Goal: Transaction & Acquisition: Purchase product/service

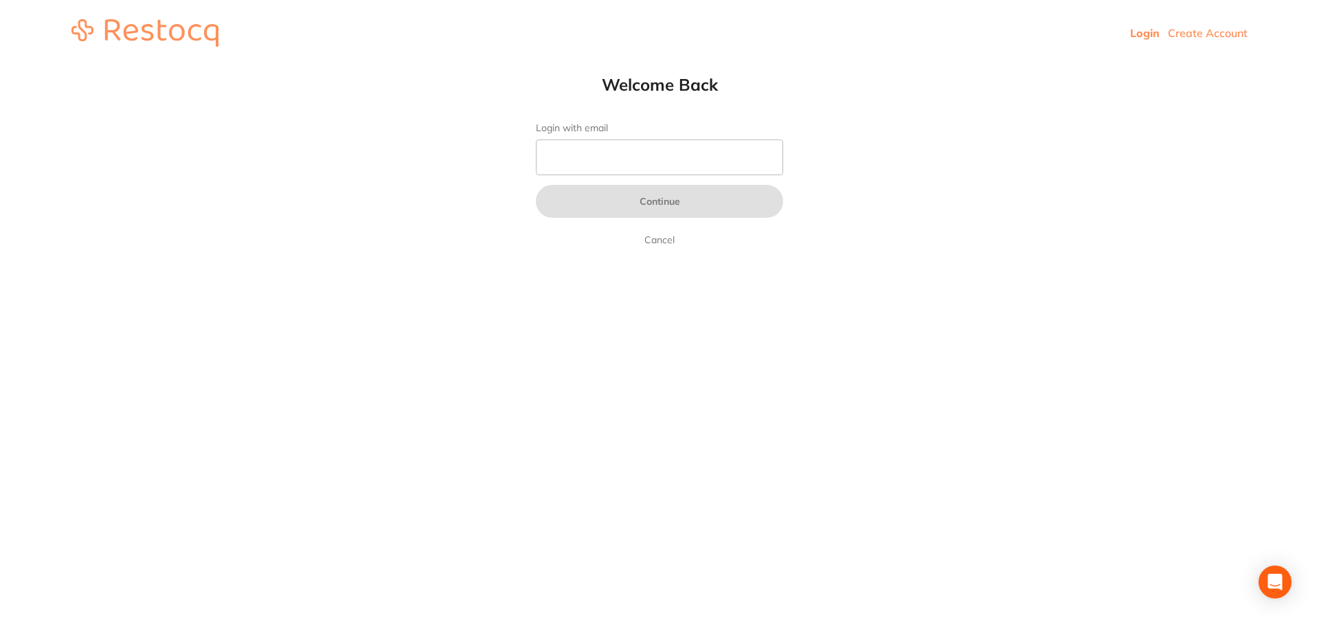
click at [1137, 36] on link "Login" at bounding box center [1145, 33] width 30 height 14
click at [533, 166] on div "Welcome Back Login with email Continue Cancel" at bounding box center [660, 161] width 302 height 174
click at [590, 159] on input "Login with email" at bounding box center [659, 157] width 247 height 36
click at [577, 165] on input "Login with email" at bounding box center [659, 157] width 247 height 36
click at [592, 171] on input "Login with email" at bounding box center [659, 157] width 247 height 36
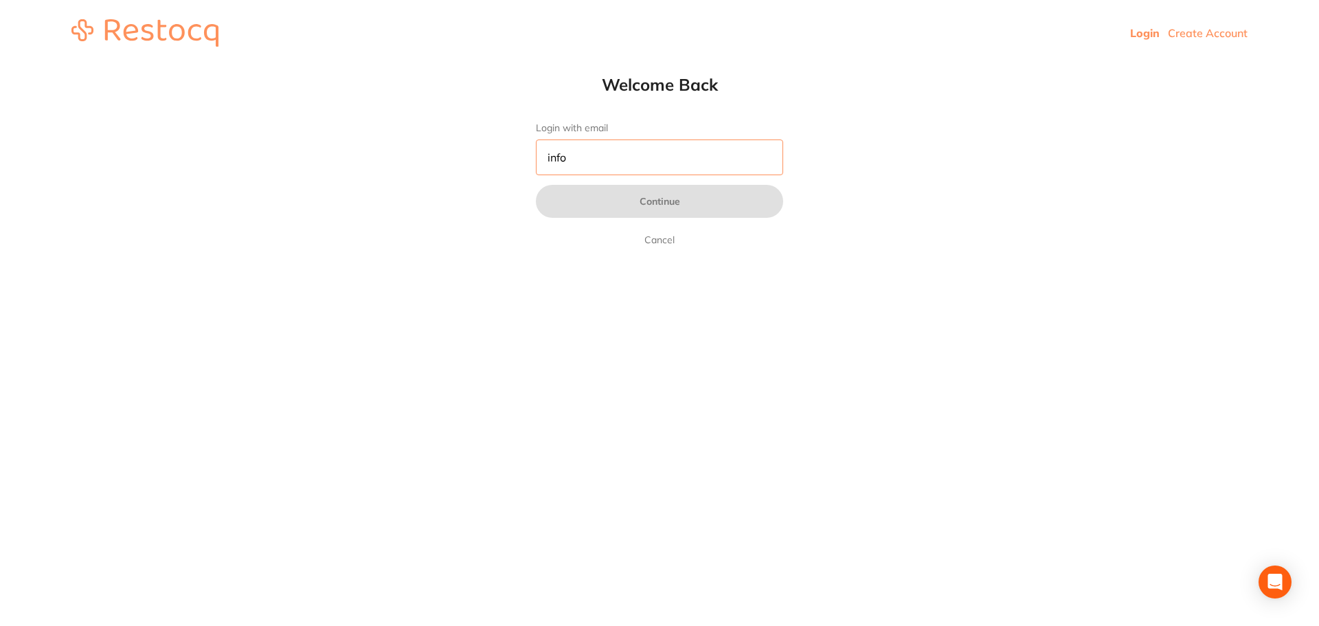
type input "[EMAIL_ADDRESS][DOMAIN_NAME]"
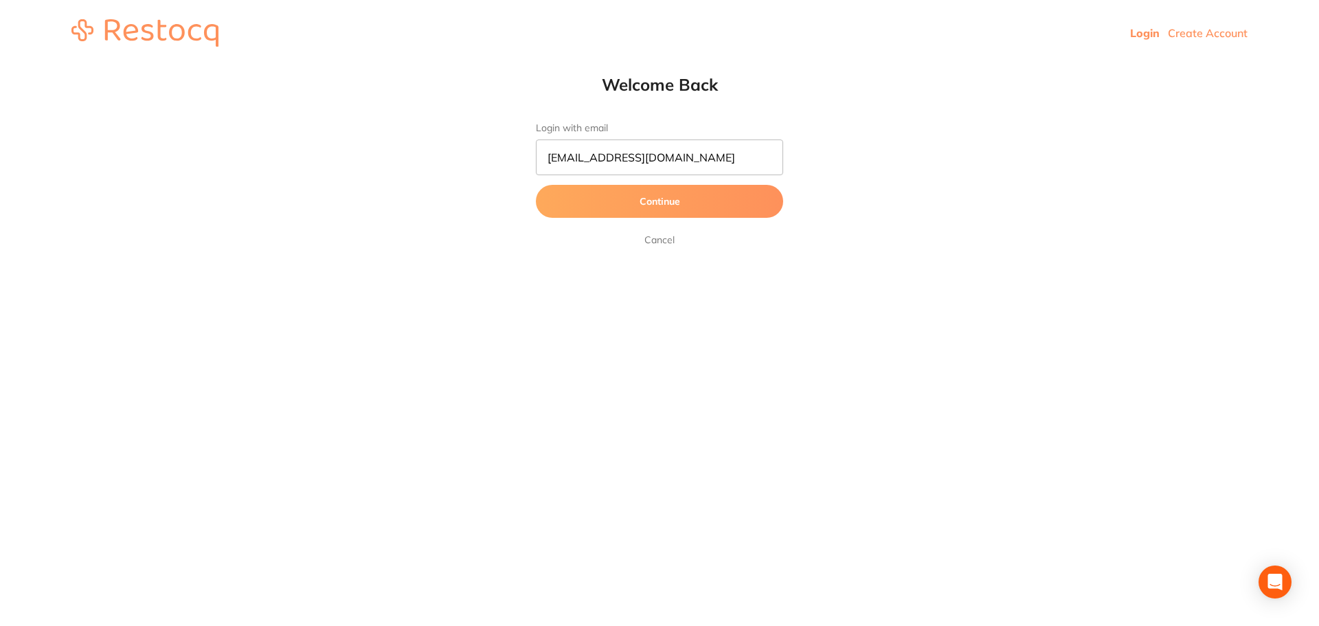
click at [651, 202] on button "Continue" at bounding box center [659, 201] width 247 height 33
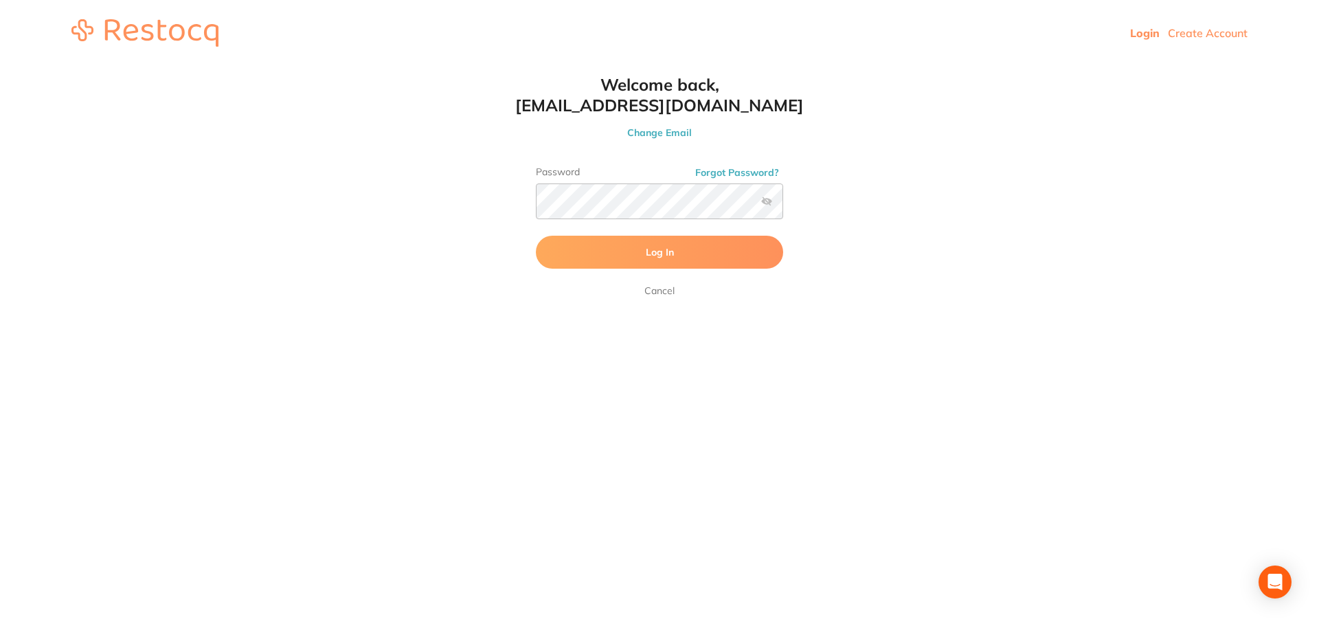
click at [667, 260] on button "Log In" at bounding box center [659, 252] width 247 height 33
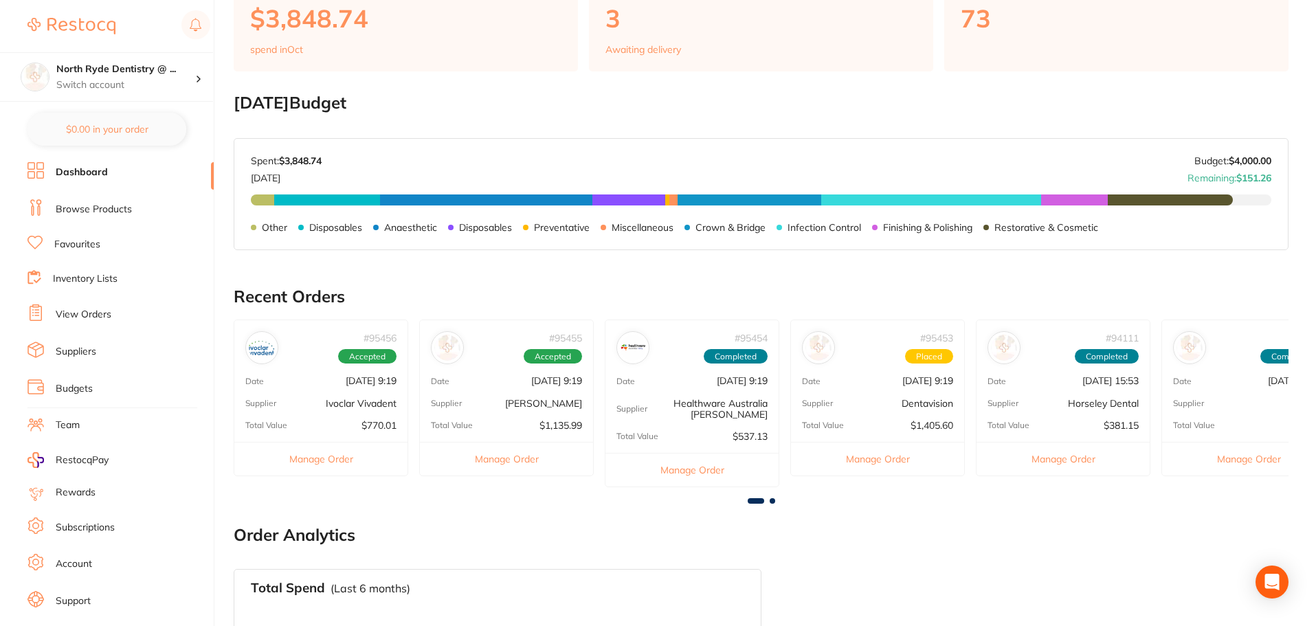
scroll to position [206, 0]
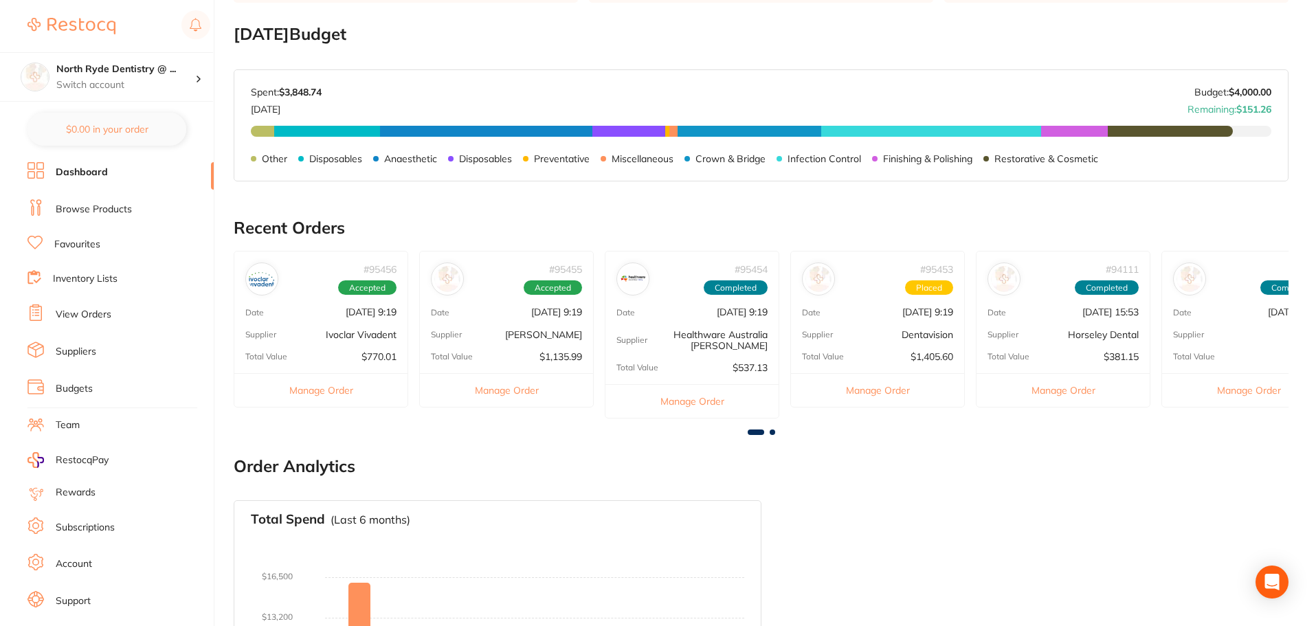
click at [86, 346] on link "Suppliers" at bounding box center [76, 352] width 41 height 14
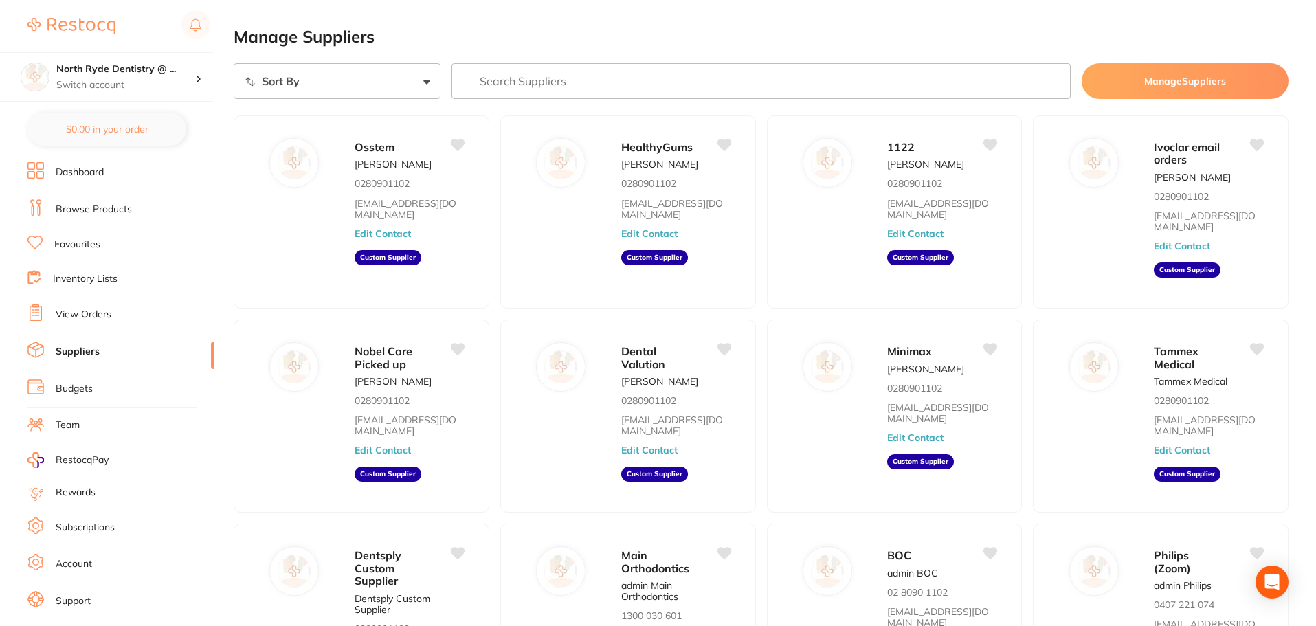
click at [79, 317] on link "View Orders" at bounding box center [84, 315] width 56 height 14
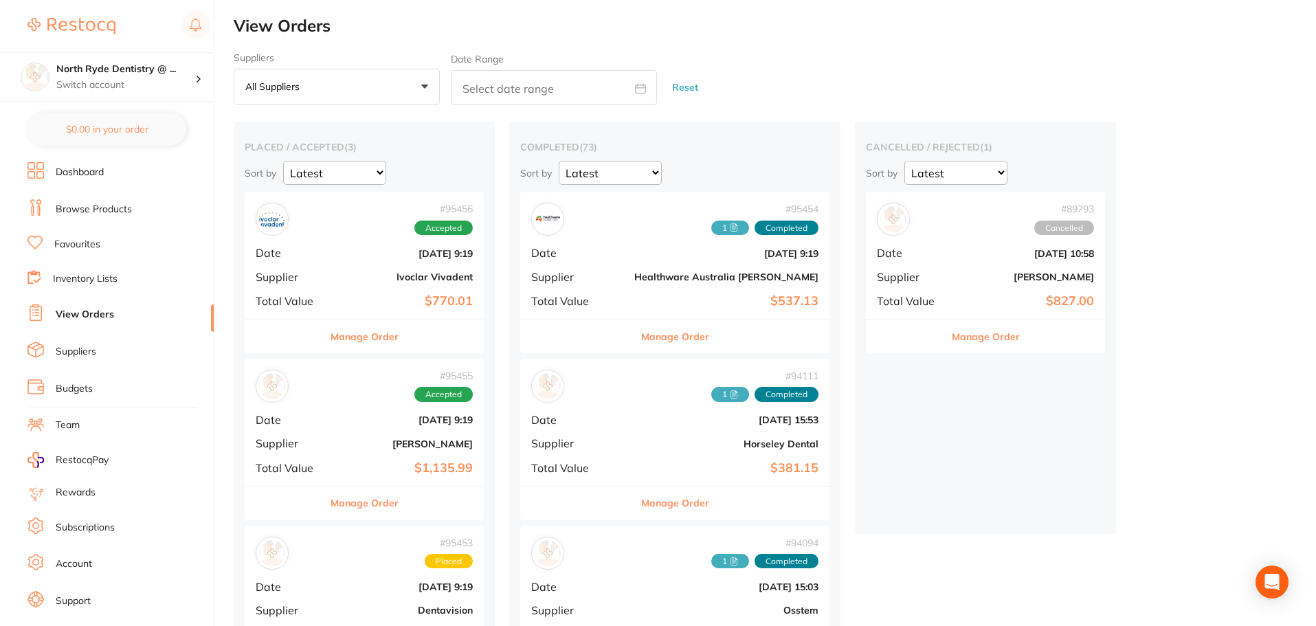
click at [348, 251] on b "[DATE] 9:19" at bounding box center [403, 253] width 137 height 11
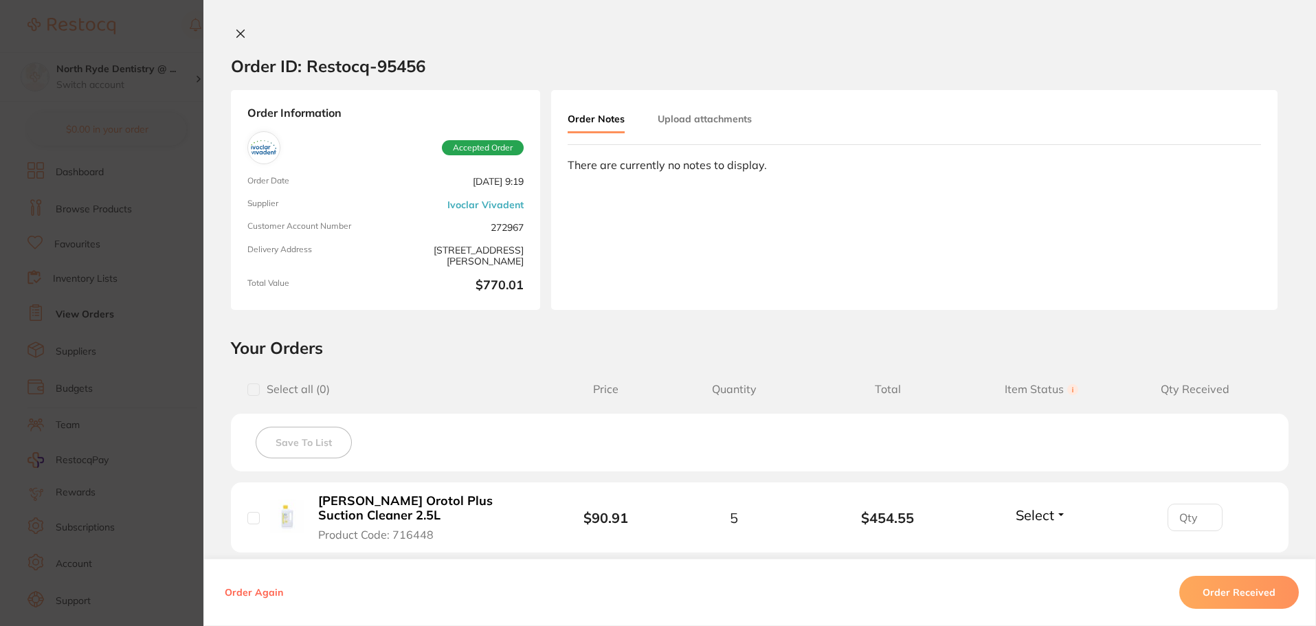
click at [697, 134] on div "Order Notes Upload attachments" at bounding box center [914, 126] width 693 height 38
click at [702, 121] on button "Upload attachments" at bounding box center [705, 119] width 94 height 25
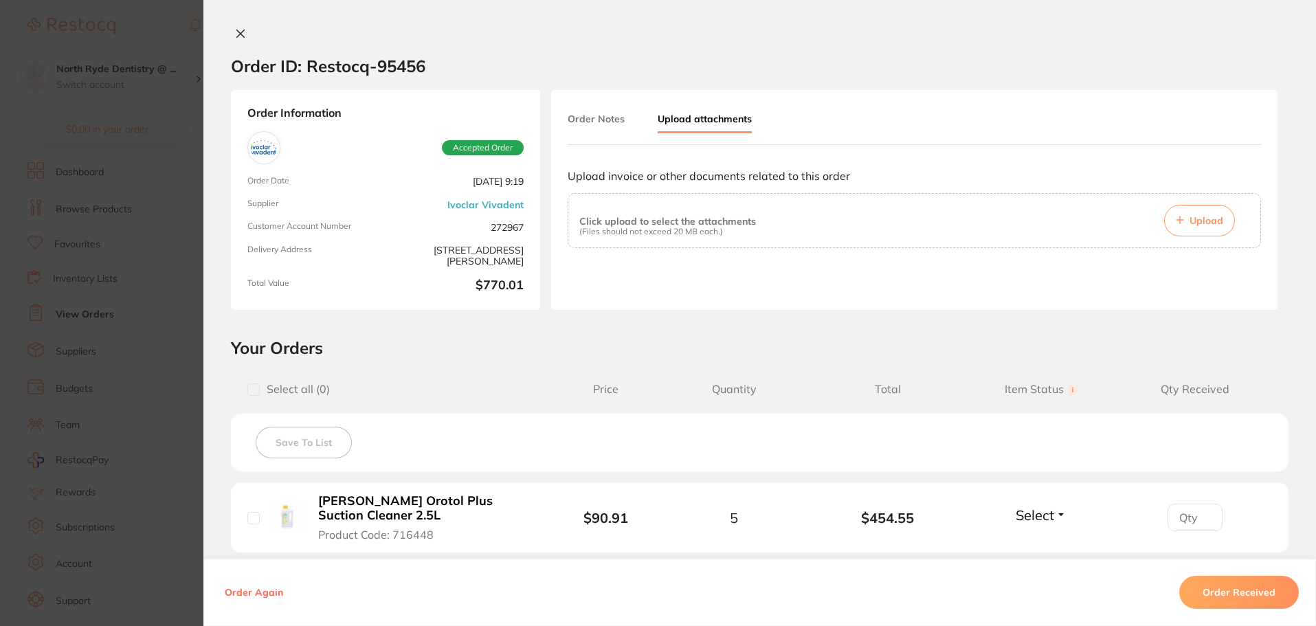
click at [1188, 227] on button "Upload" at bounding box center [1199, 221] width 71 height 32
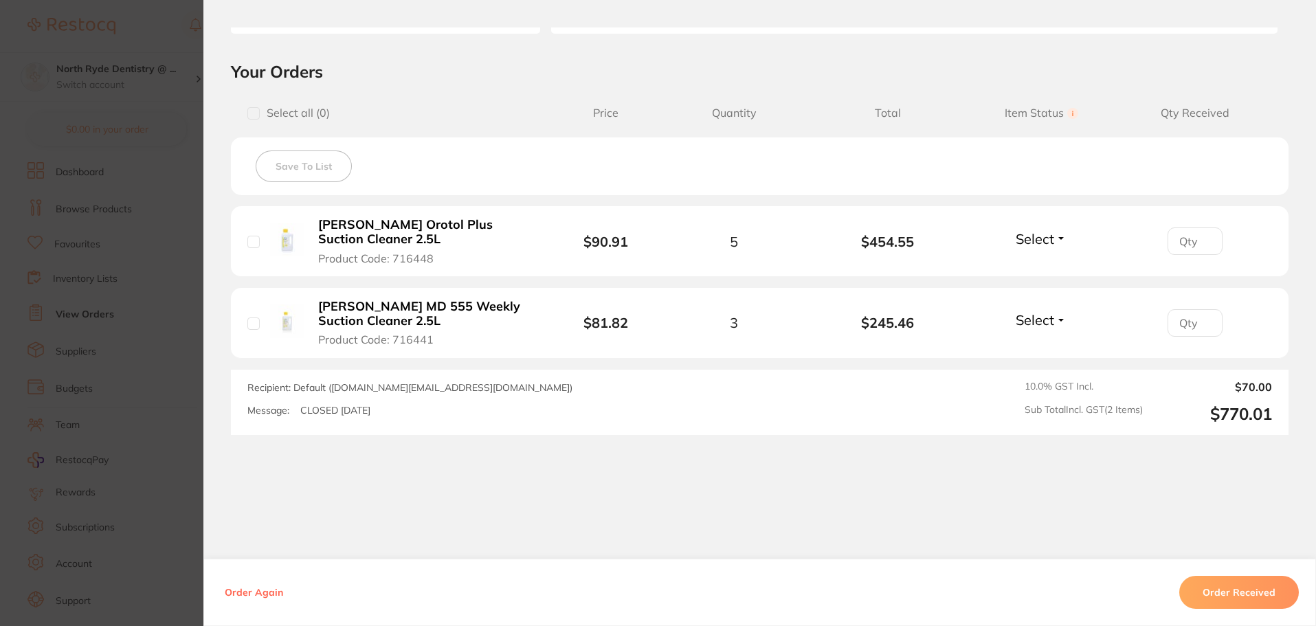
scroll to position [290, 0]
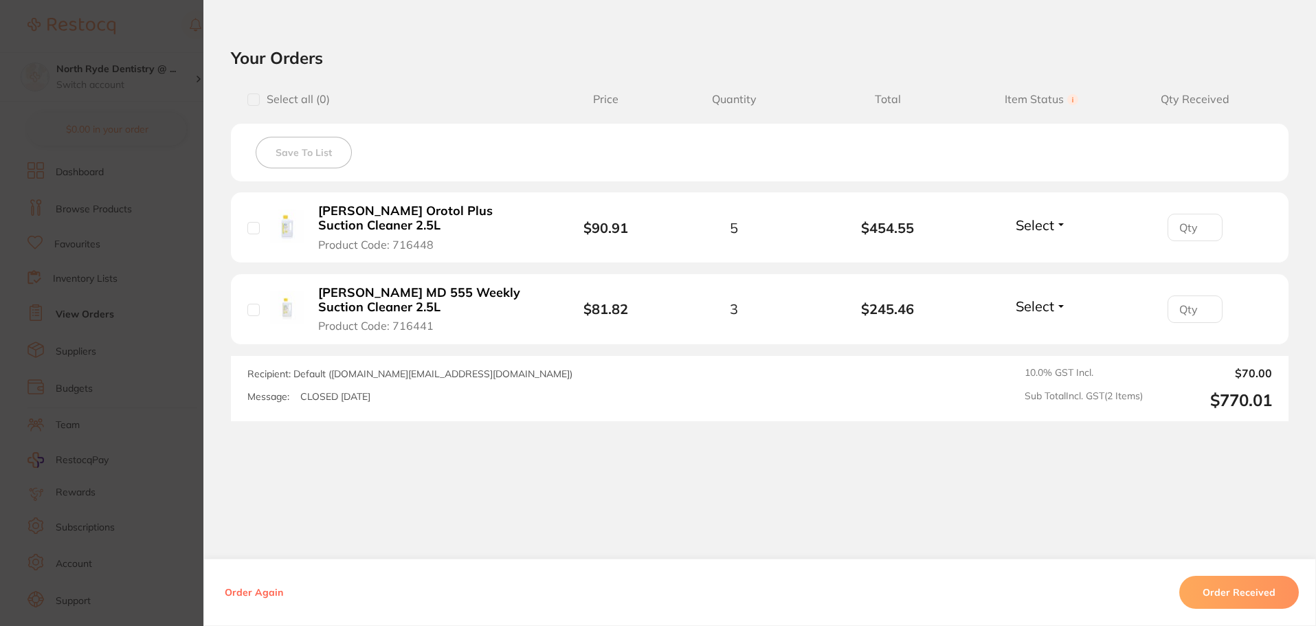
click at [252, 103] on input "checkbox" at bounding box center [253, 99] width 12 height 12
checkbox input "true"
click at [1209, 590] on button "Order Received" at bounding box center [1239, 592] width 120 height 33
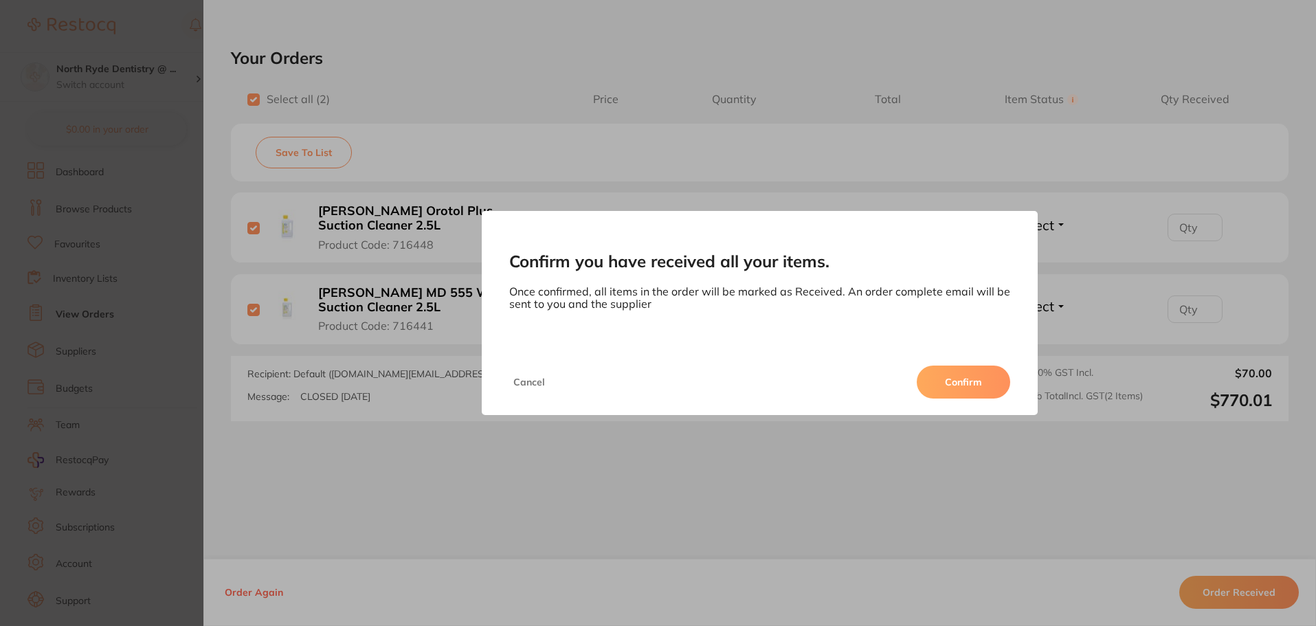
click at [973, 383] on button "Confirm" at bounding box center [963, 382] width 93 height 33
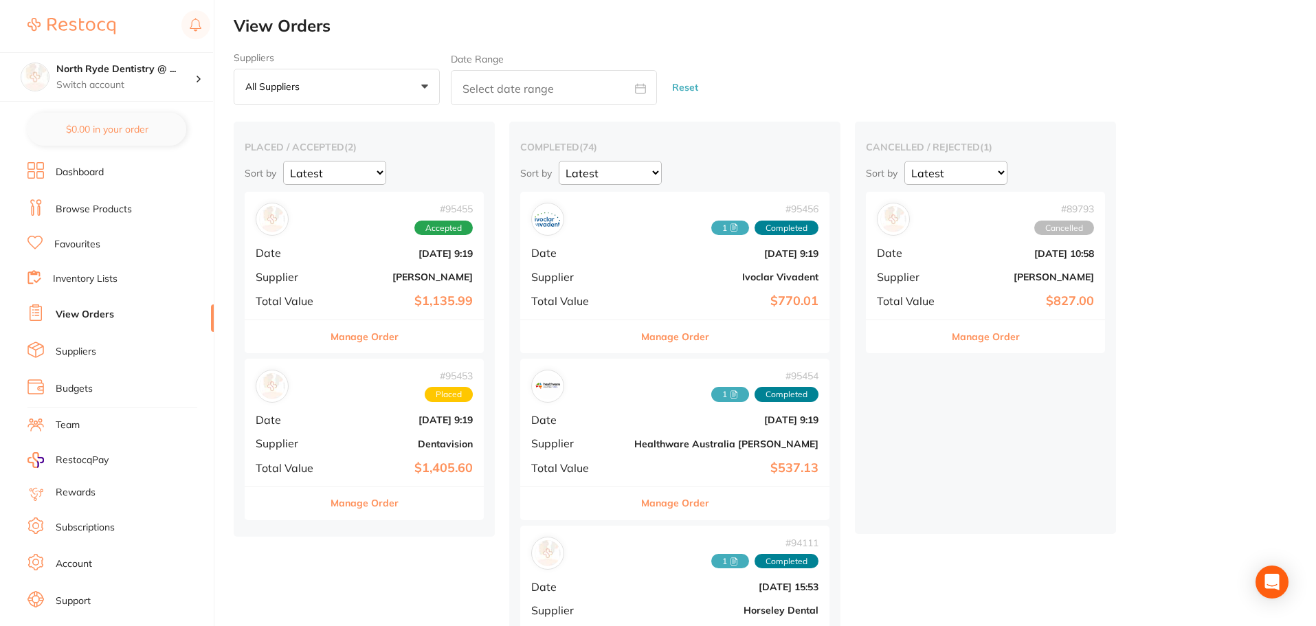
click at [83, 208] on link "Browse Products" at bounding box center [94, 210] width 76 height 14
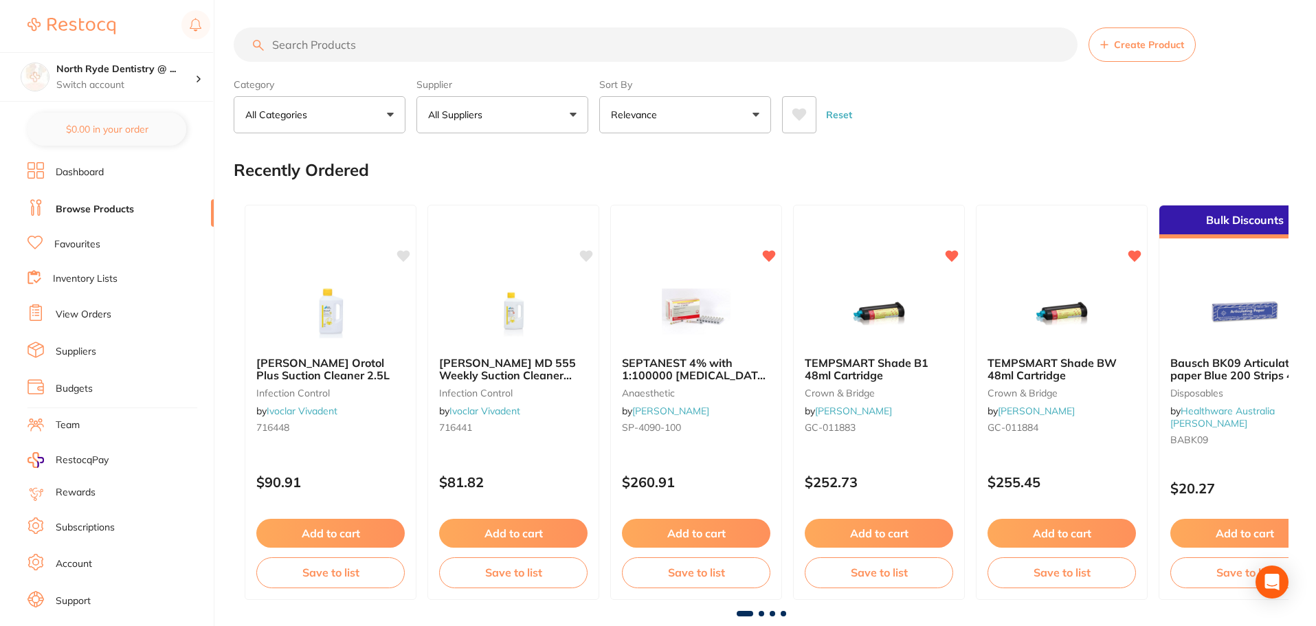
click at [340, 42] on input "search" at bounding box center [656, 44] width 844 height 34
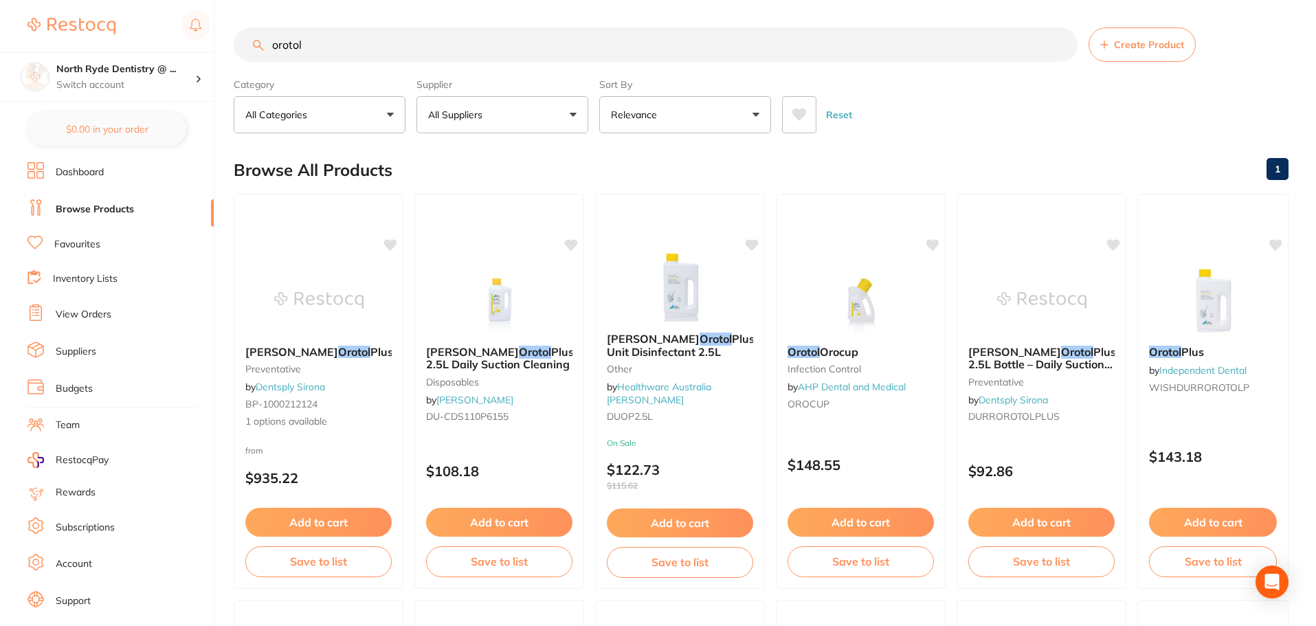
drag, startPoint x: 313, startPoint y: 51, endPoint x: 255, endPoint y: 36, distance: 59.7
click at [255, 36] on input "orotol" at bounding box center [656, 44] width 844 height 34
type input "ink"
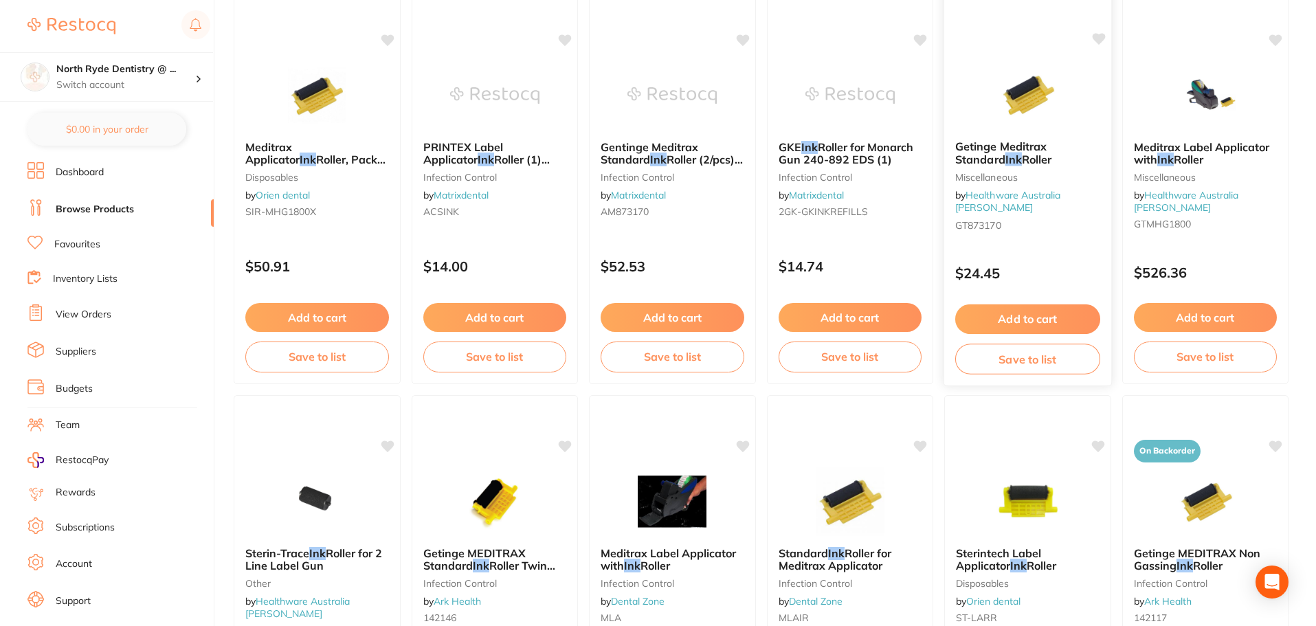
scroll to position [206, 0]
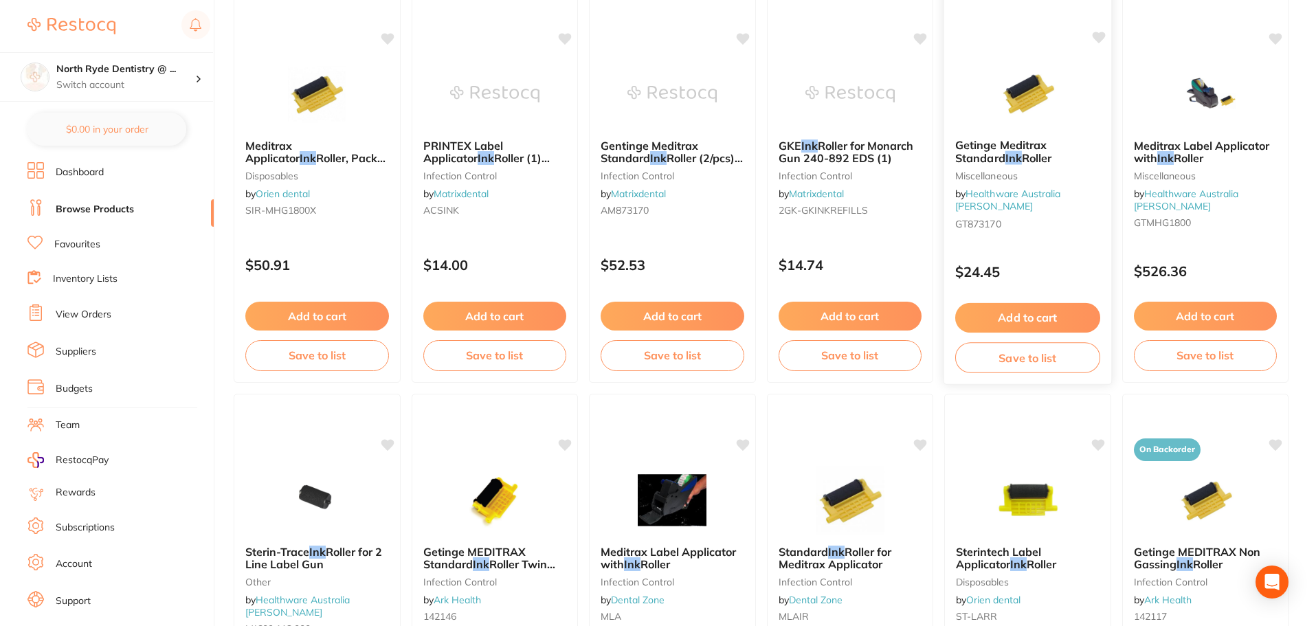
click at [1006, 317] on button "Add to cart" at bounding box center [1027, 318] width 145 height 30
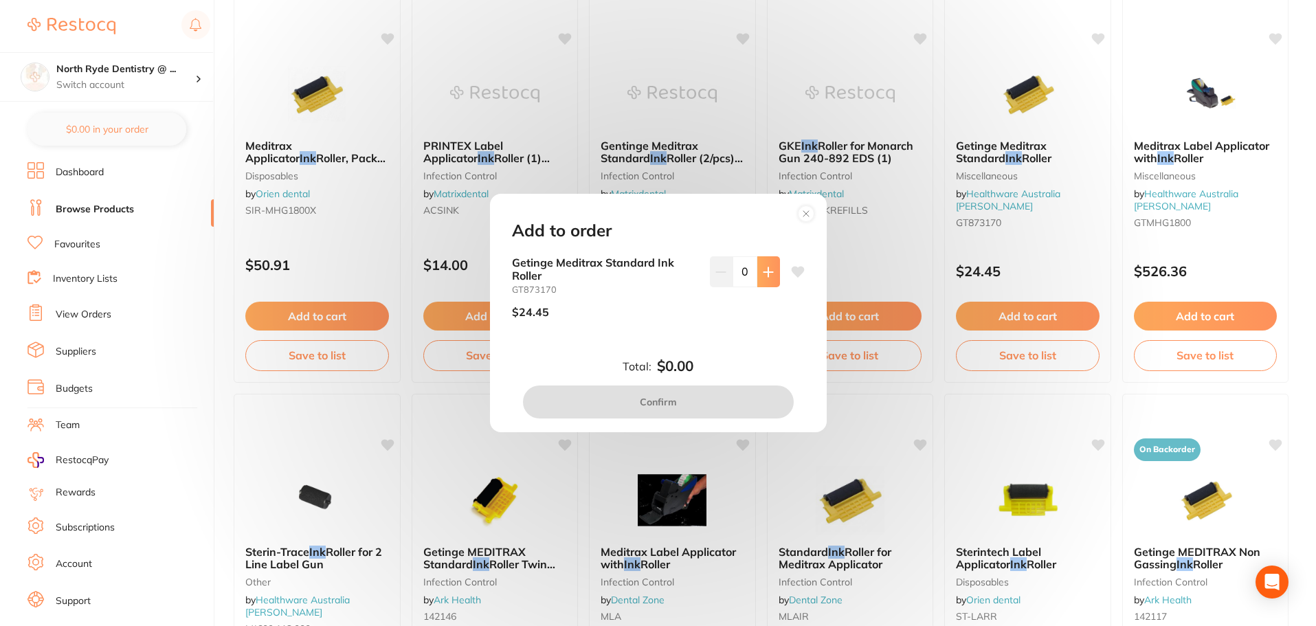
click at [766, 276] on icon at bounding box center [767, 271] width 9 height 9
type input "1"
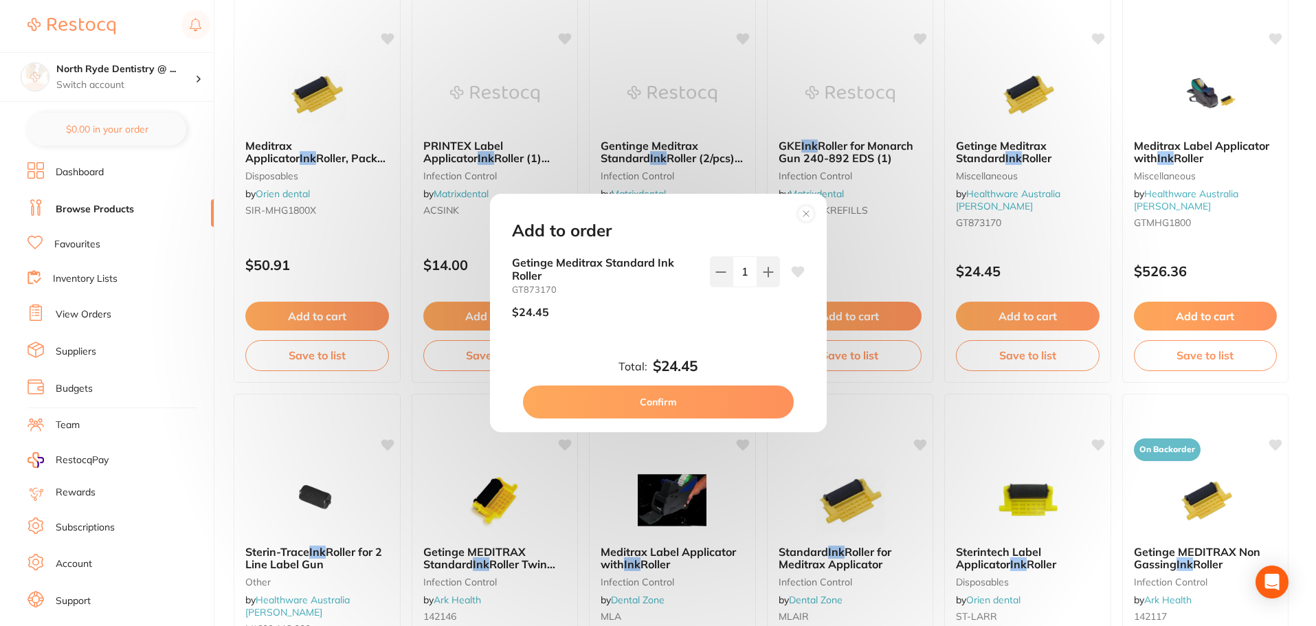
click at [693, 401] on button "Confirm" at bounding box center [658, 401] width 271 height 33
checkbox input "false"
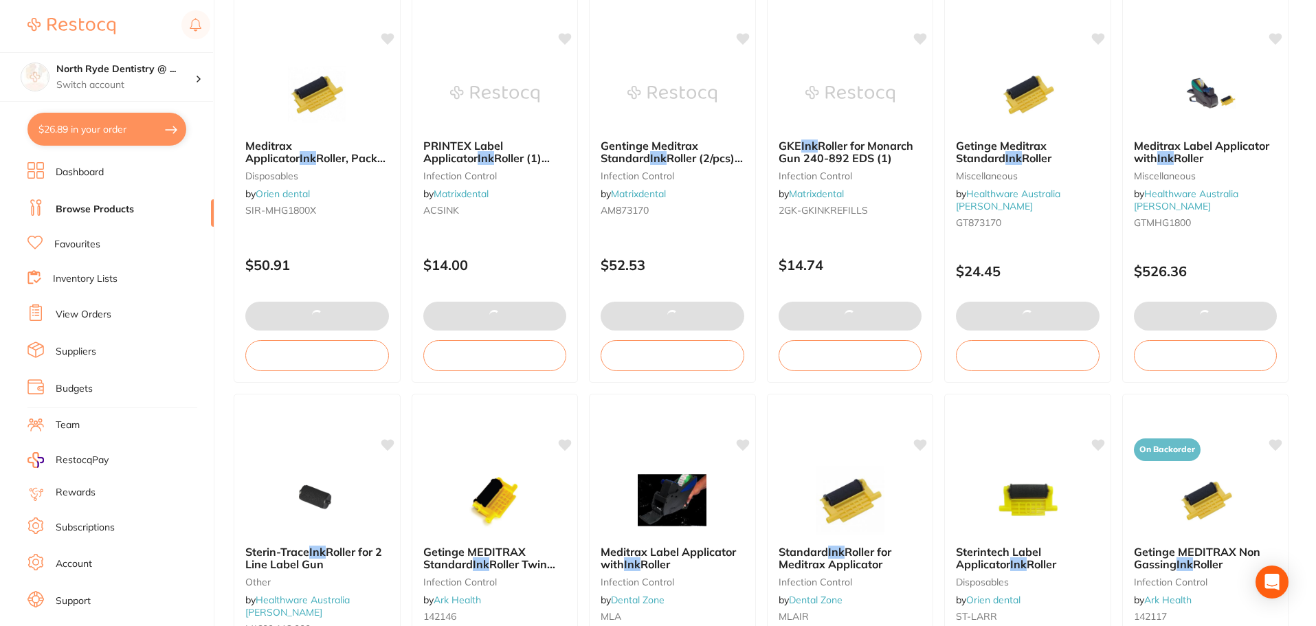
type textarea "Surgery is CLOSED on Wednesdays"
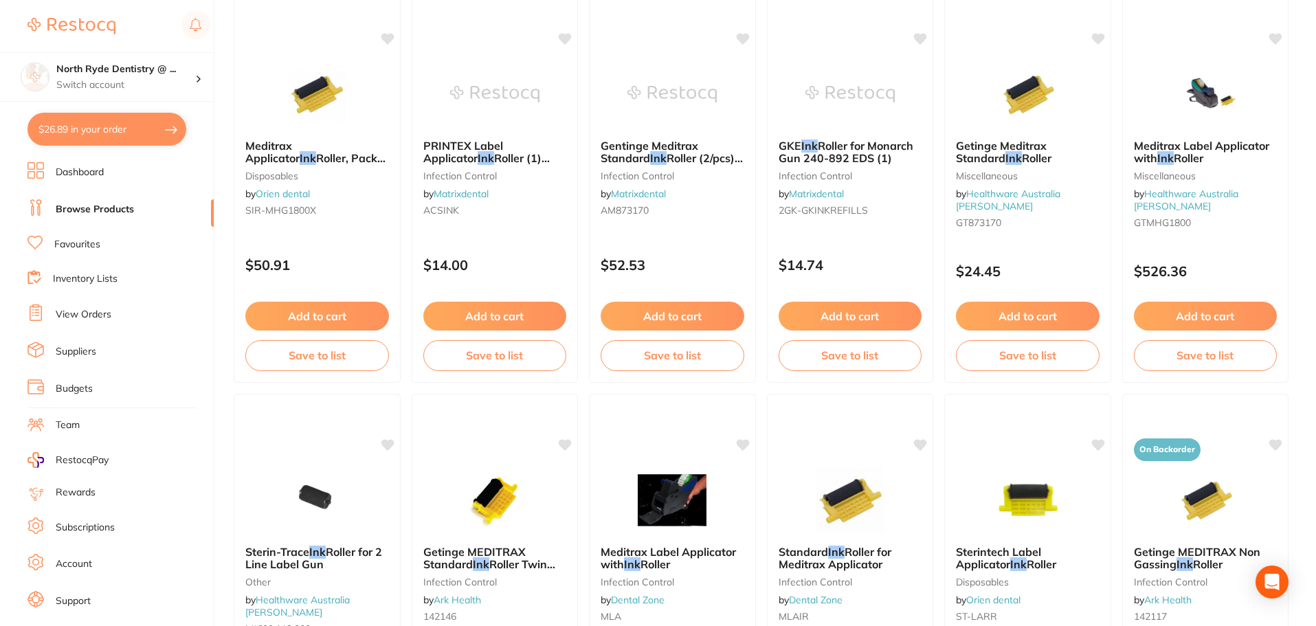
click at [99, 141] on button "$26.89 in your order" at bounding box center [106, 129] width 159 height 33
checkbox input "true"
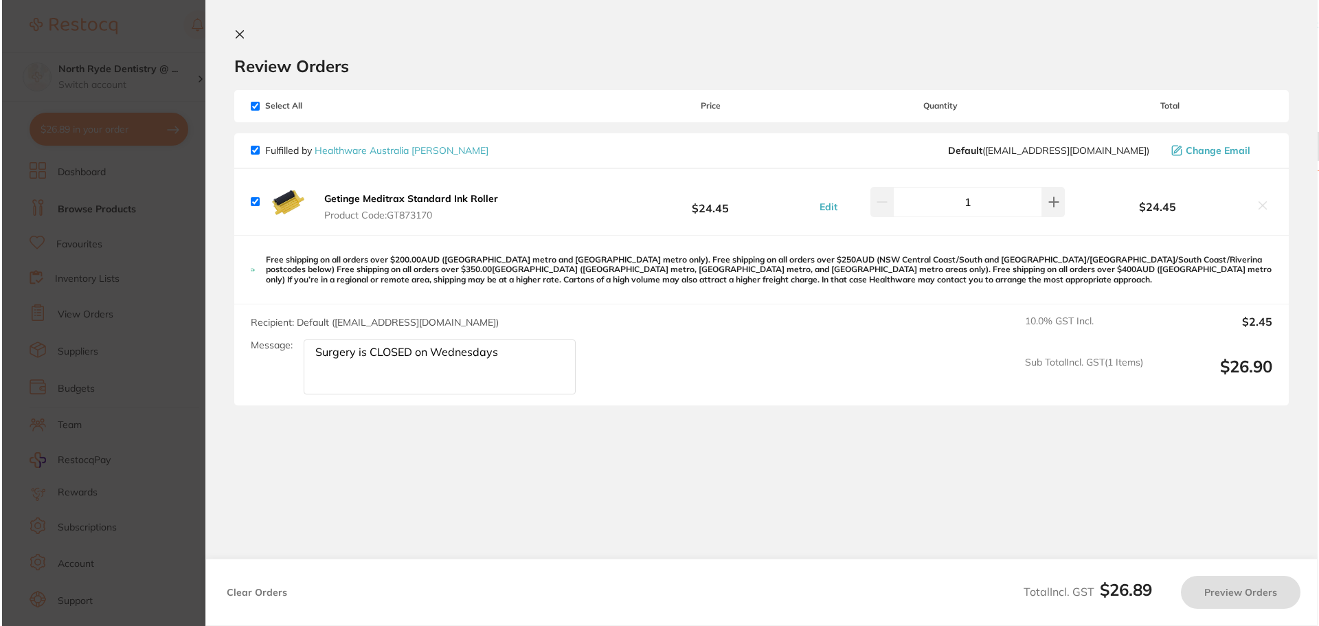
scroll to position [0, 0]
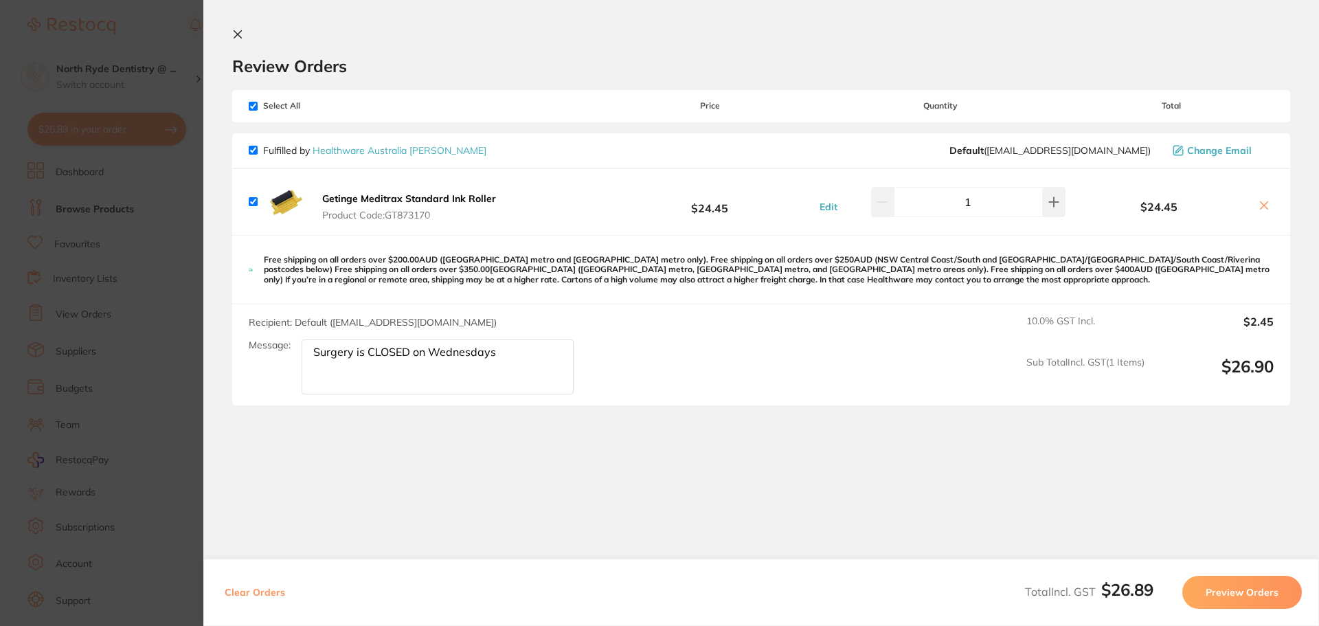
click at [235, 38] on icon at bounding box center [237, 34] width 11 height 11
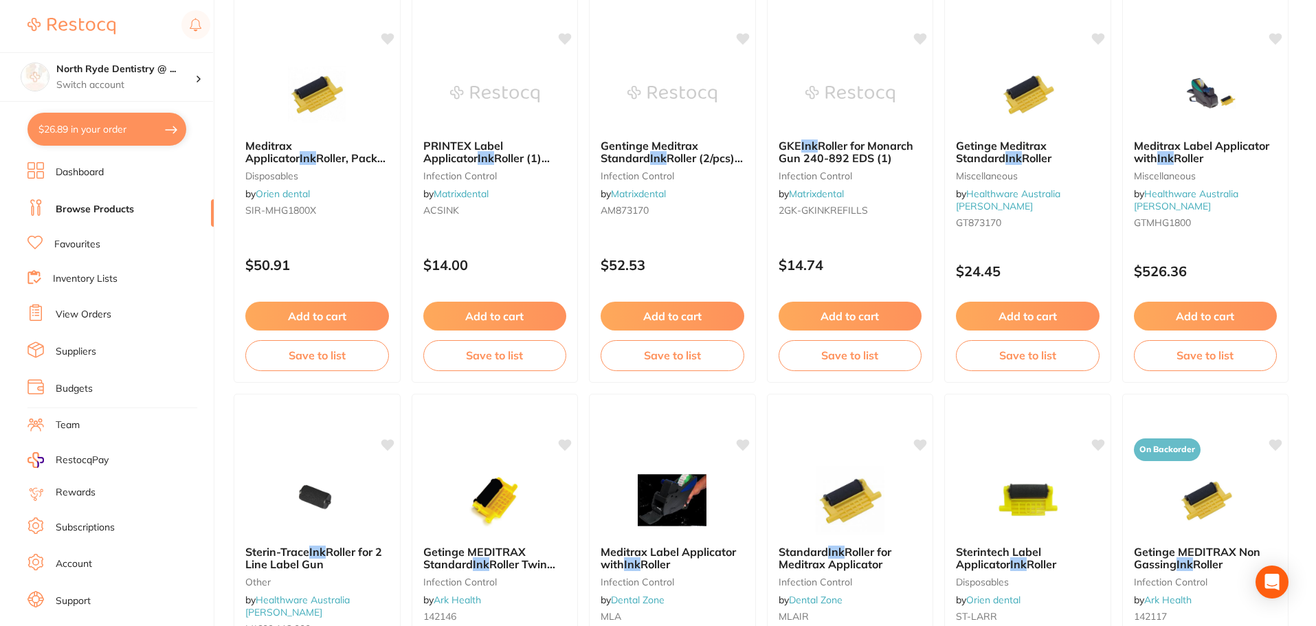
click at [76, 28] on img at bounding box center [71, 26] width 88 height 16
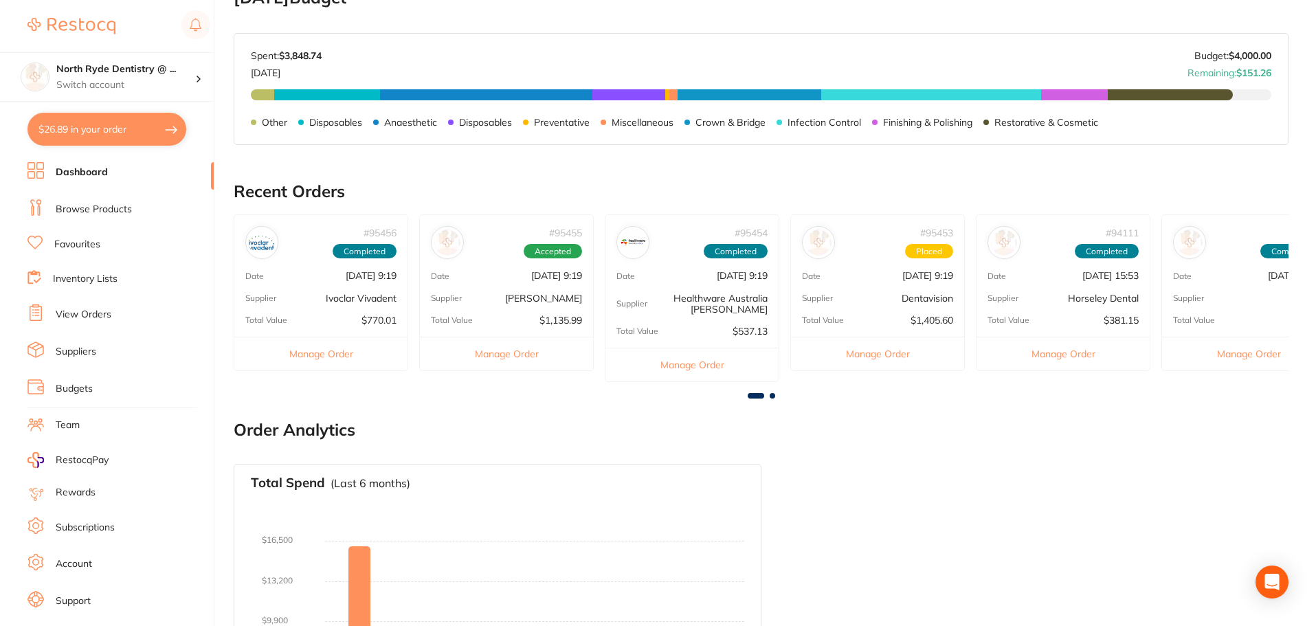
scroll to position [197, 0]
